Goal: Task Accomplishment & Management: Use online tool/utility

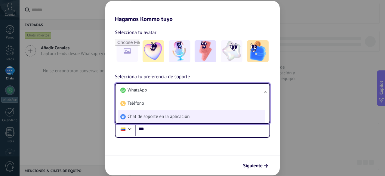
click at [242, 113] on li "Chat de soporte en la aplicación" at bounding box center [191, 116] width 147 height 13
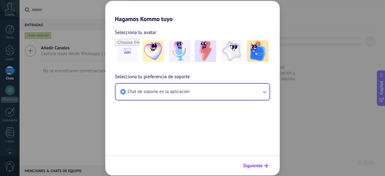
click at [264, 165] on icon "submit" at bounding box center [266, 166] width 4 height 4
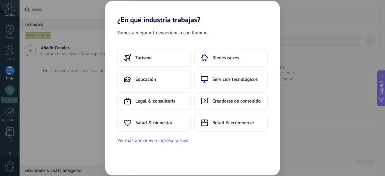
click at [123, 46] on div "Vamos a mejorar tu experiencia con Kommo. Turismo Bienes raíces Educación Servi…" at bounding box center [192, 99] width 174 height 151
click at [126, 52] on button "Turismo" at bounding box center [153, 58] width 73 height 18
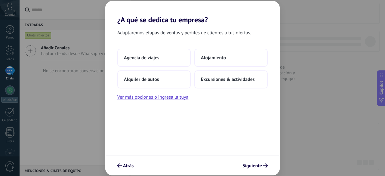
click at [126, 52] on button "Agencia de viajes" at bounding box center [153, 58] width 73 height 18
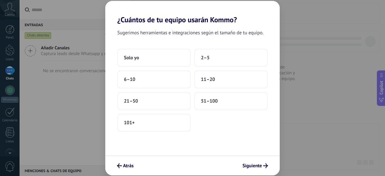
click at [126, 52] on button "Solo yo" at bounding box center [153, 58] width 73 height 18
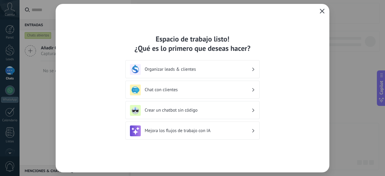
click at [323, 8] on button "button" at bounding box center [322, 11] width 8 height 8
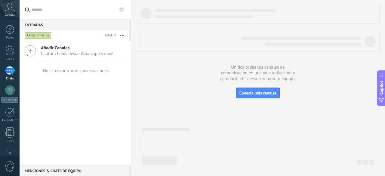
scroll to position [74, 0]
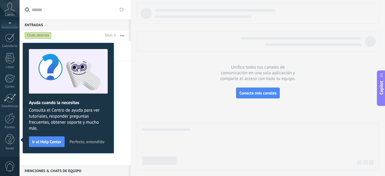
click at [97, 140] on span "Perfecto, entendido" at bounding box center [86, 142] width 35 height 4
